Goal: Task Accomplishment & Management: Manage account settings

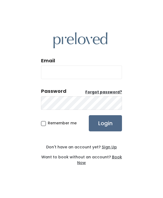
click at [90, 70] on input "Email" at bounding box center [81, 72] width 81 height 13
type input "[EMAIL_ADDRESS][DOMAIN_NAME]"
drag, startPoint x: 109, startPoint y: 71, endPoint x: 28, endPoint y: 73, distance: 80.6
click at [28, 73] on div "Email heidijowhiting@gmail.com Password Forgot password? Remember me Login Don'…" at bounding box center [81, 99] width 163 height 198
click at [47, 93] on div "Password" at bounding box center [53, 91] width 25 height 7
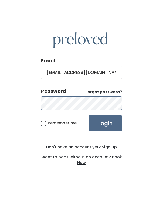
click at [0, 104] on div "Email heidijowhiting@gmail.com Password Forgot password? Remember me Login Don'…" at bounding box center [81, 99] width 163 height 198
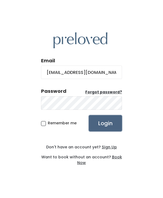
click at [100, 118] on input "Login" at bounding box center [105, 123] width 33 height 16
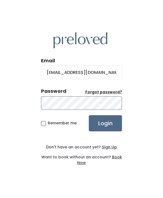
click at [89, 115] on input "Login" at bounding box center [105, 123] width 33 height 16
